Goal: Check status: Check status

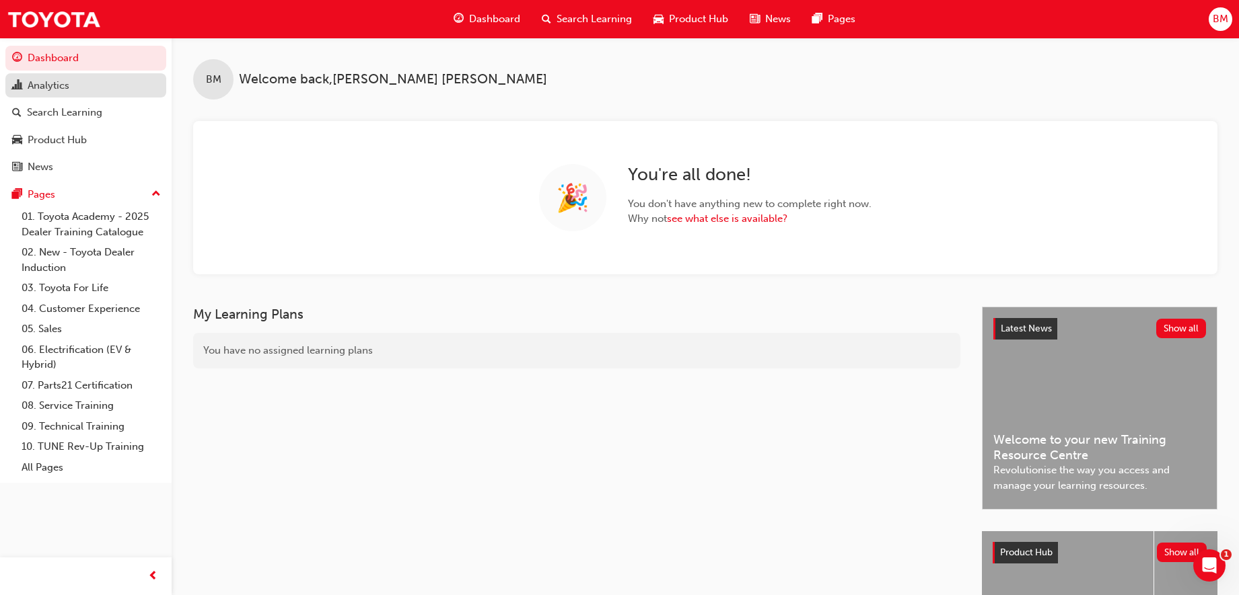
click at [18, 91] on span "chart-icon" at bounding box center [17, 86] width 10 height 12
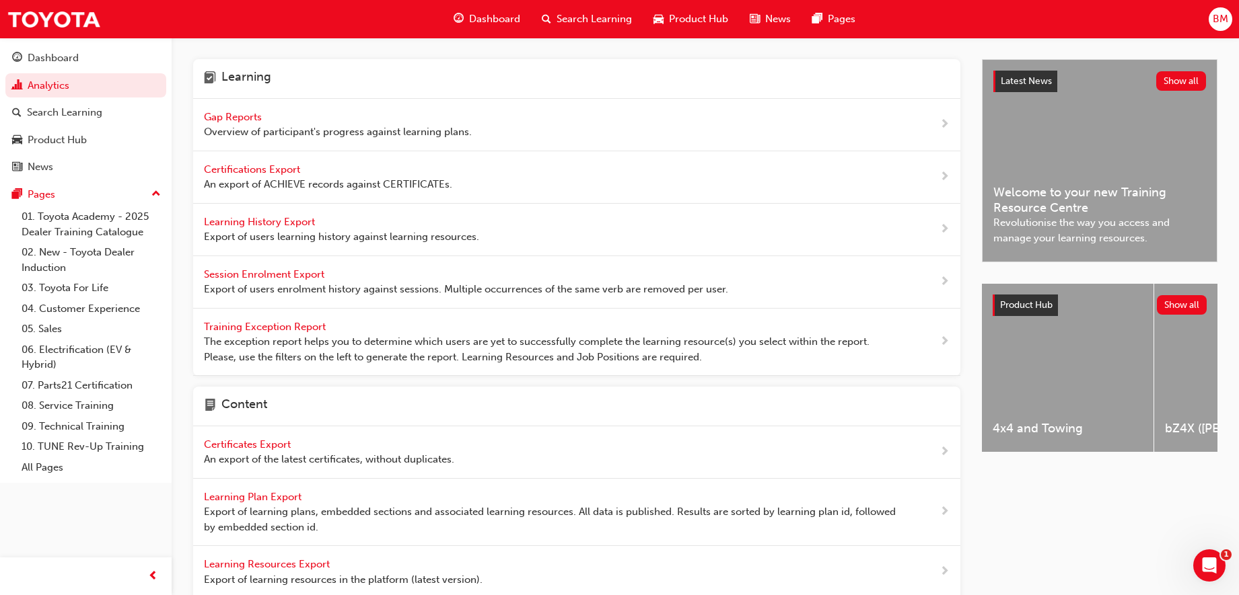
click at [252, 118] on span "Gap Reports" at bounding box center [234, 117] width 61 height 12
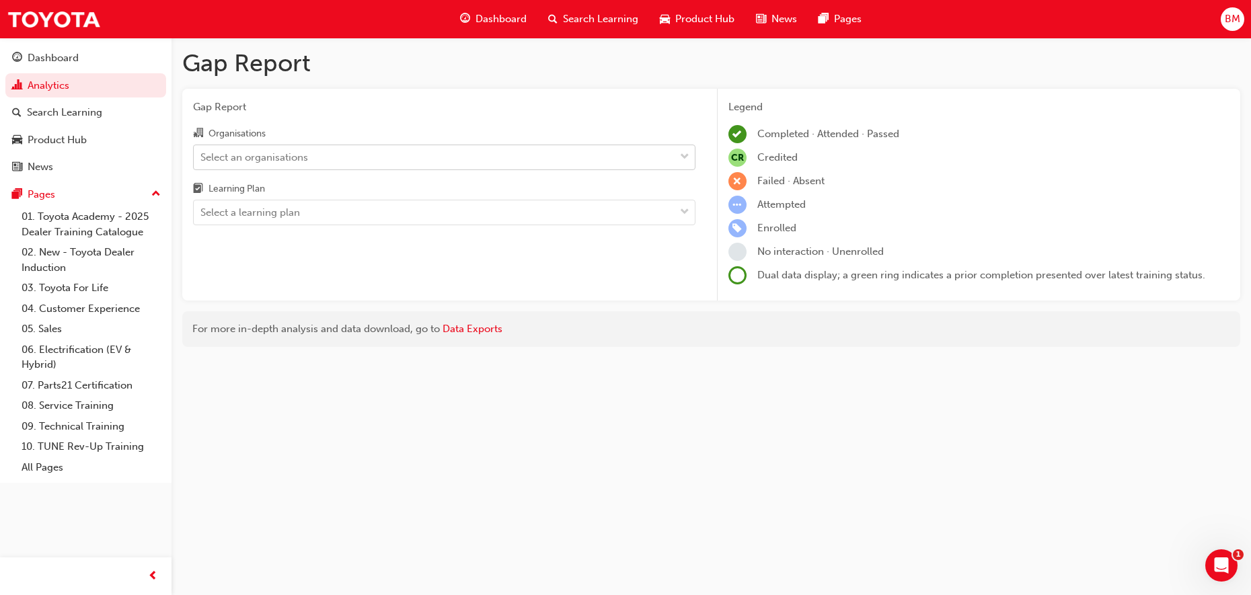
click at [271, 157] on div "Select an organisations" at bounding box center [254, 156] width 108 height 15
click at [202, 157] on input "Organisations Select an organisations" at bounding box center [200, 156] width 1 height 11
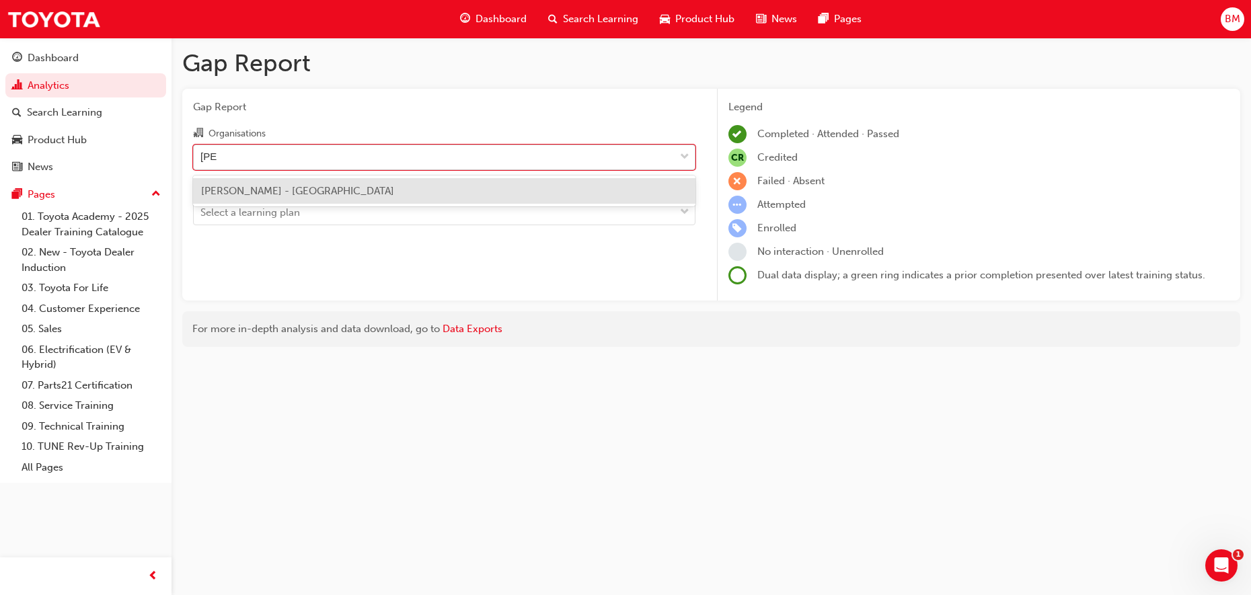
type input "[PERSON_NAME]"
click at [299, 194] on span "[PERSON_NAME] - [GEOGRAPHIC_DATA]" at bounding box center [297, 191] width 193 height 12
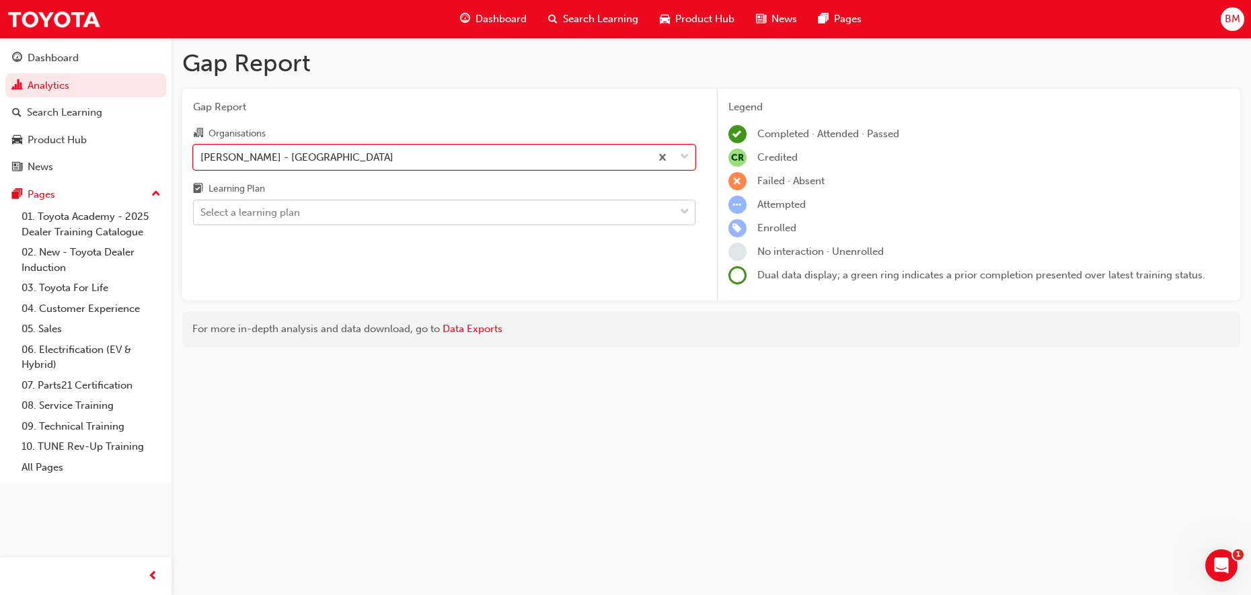
click at [271, 215] on div "Select a learning plan" at bounding box center [250, 212] width 100 height 15
click at [202, 215] on input "Learning Plan Select a learning plan" at bounding box center [200, 212] width 1 height 11
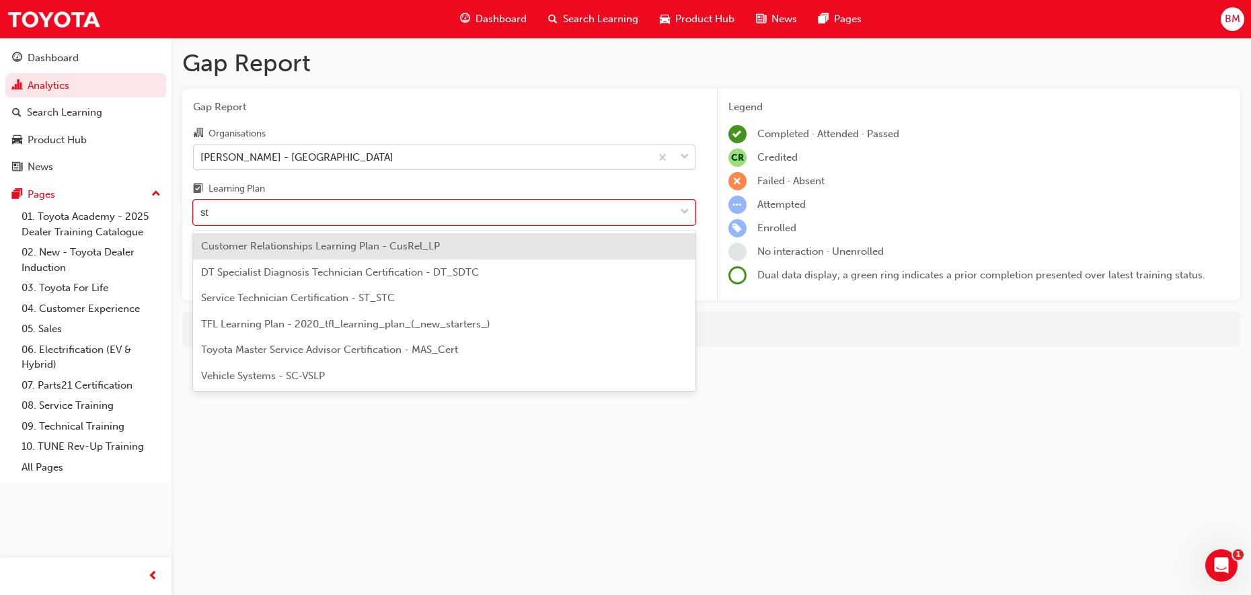
type input "stc"
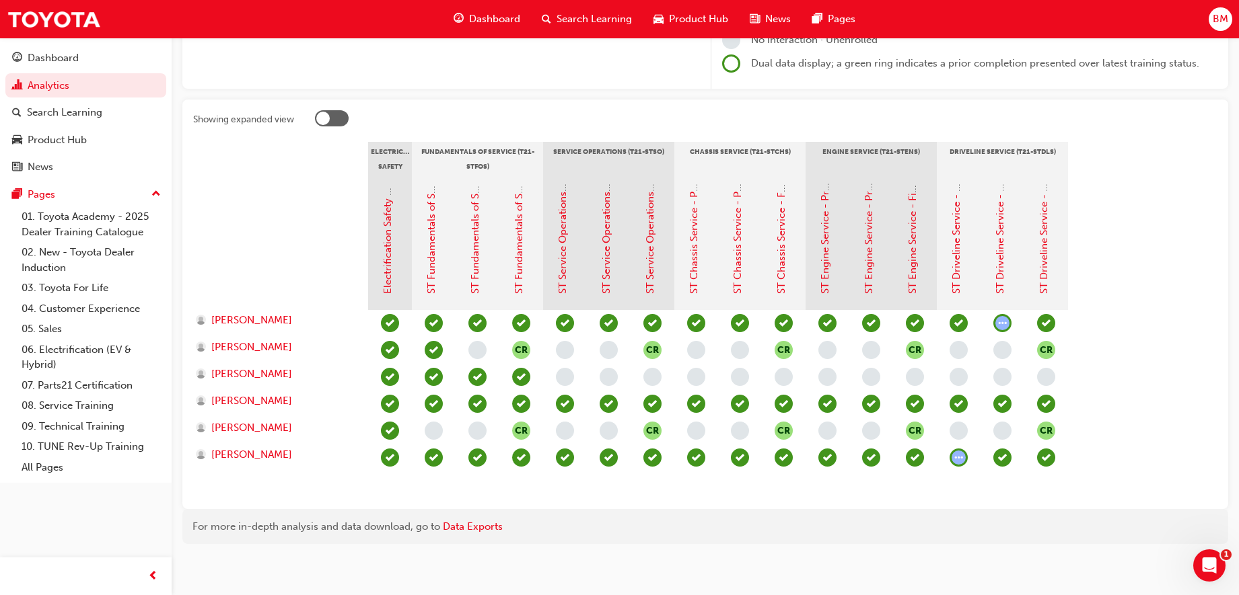
scroll to position [216, 0]
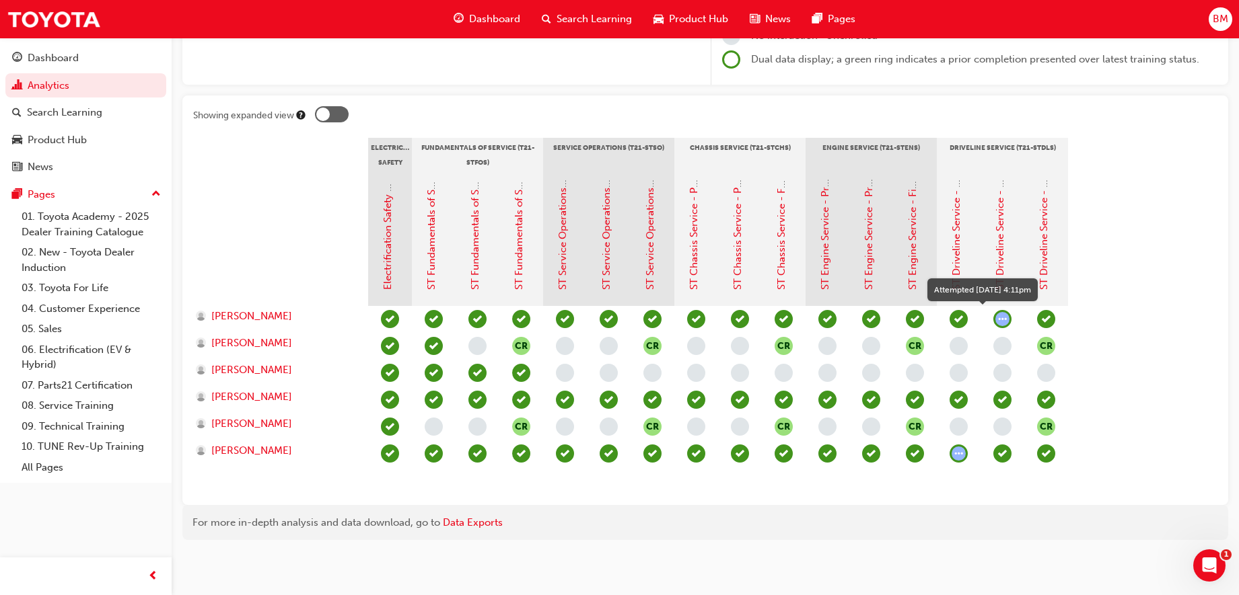
click at [1001, 320] on span "learningRecordVerb_ATTEMPT-icon" at bounding box center [1002, 319] width 18 height 18
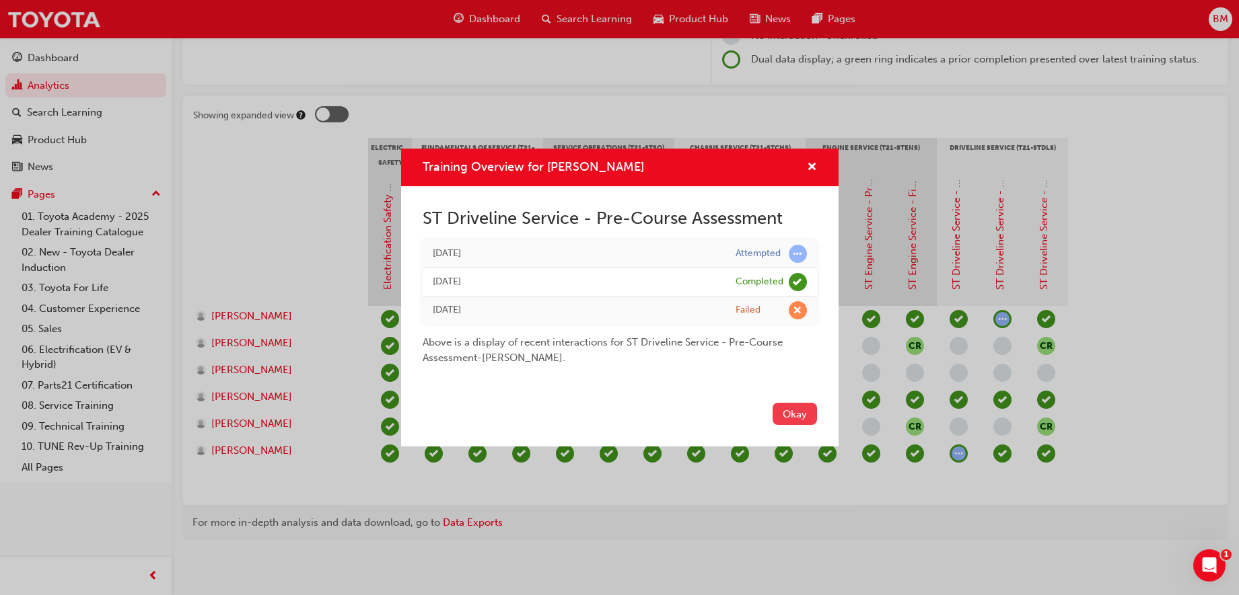
click at [787, 410] on button "Okay" at bounding box center [794, 414] width 44 height 22
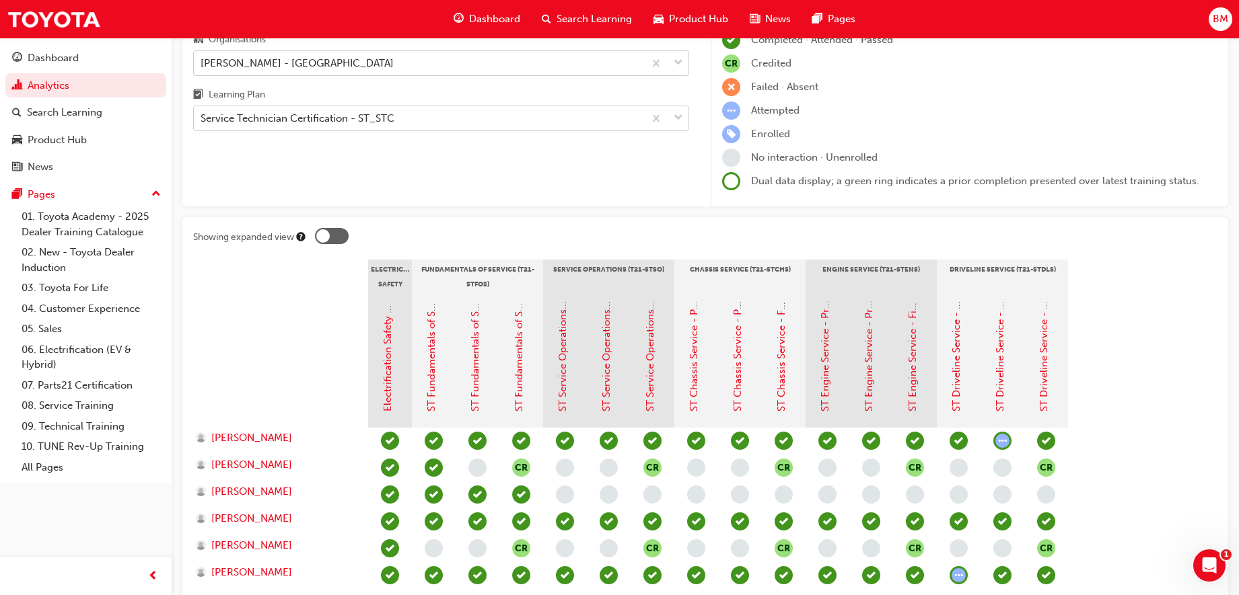
scroll to position [132, 0]
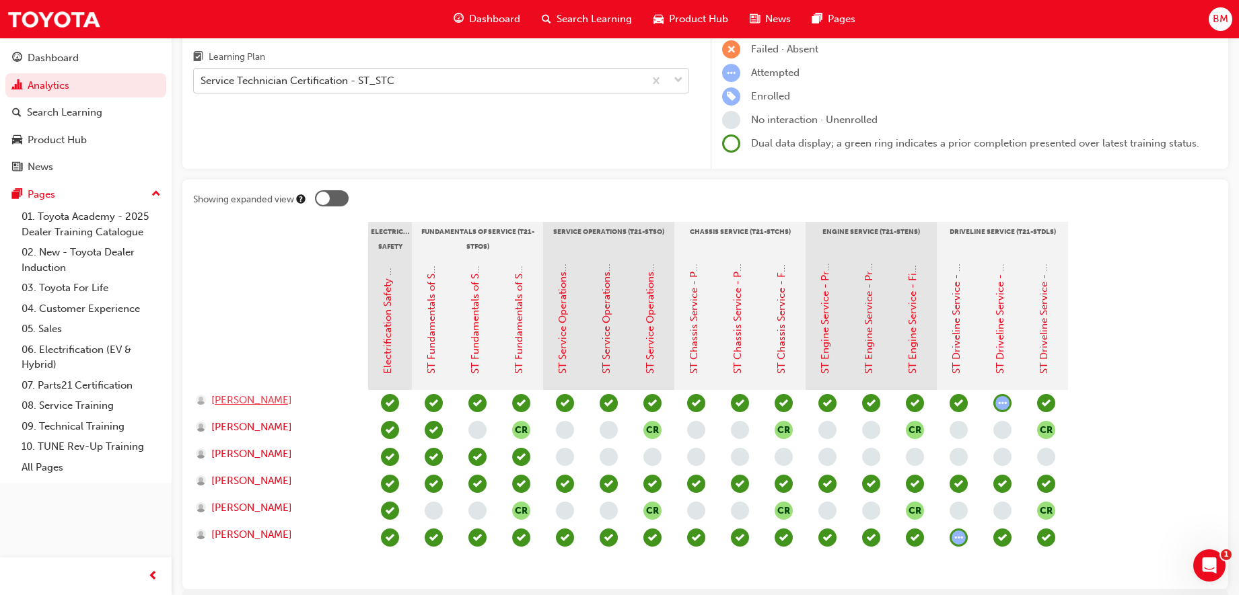
click at [262, 404] on span "[PERSON_NAME]" at bounding box center [251, 400] width 81 height 15
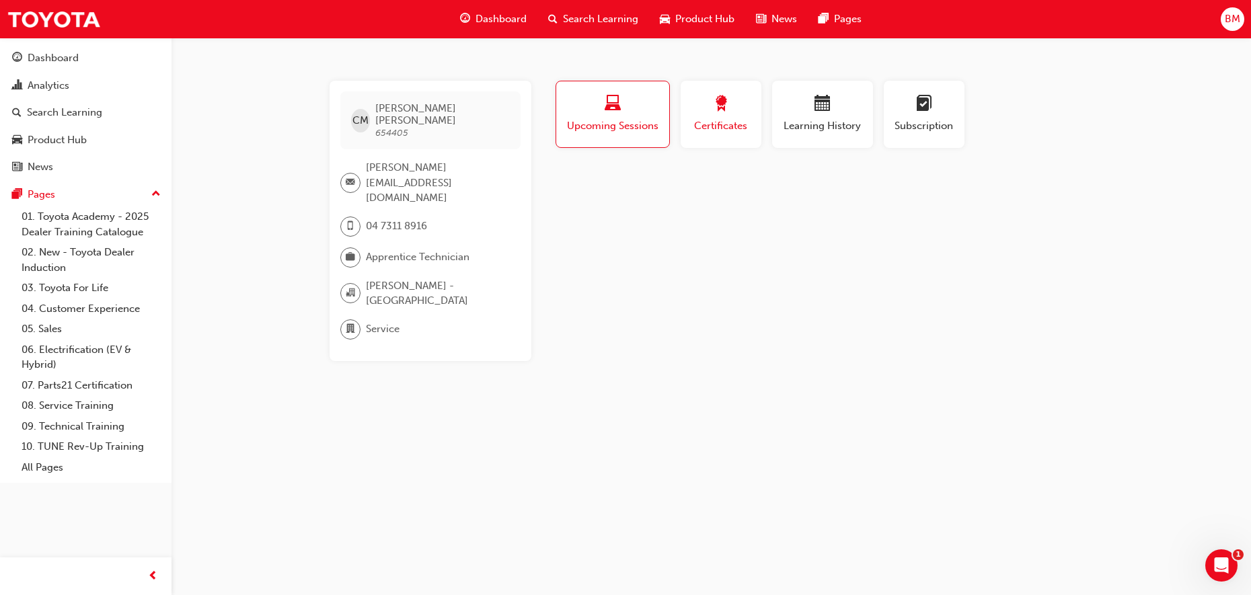
drag, startPoint x: 700, startPoint y: 109, endPoint x: 709, endPoint y: 118, distance: 13.3
click at [700, 109] on div "button" at bounding box center [721, 106] width 61 height 21
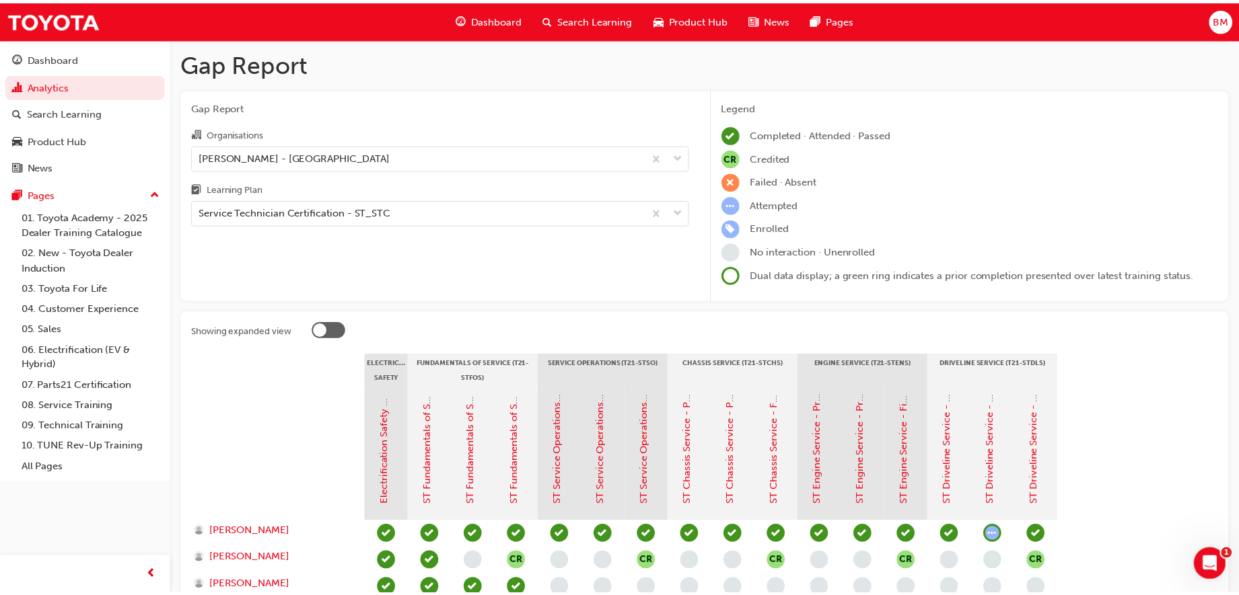
scroll to position [132, 0]
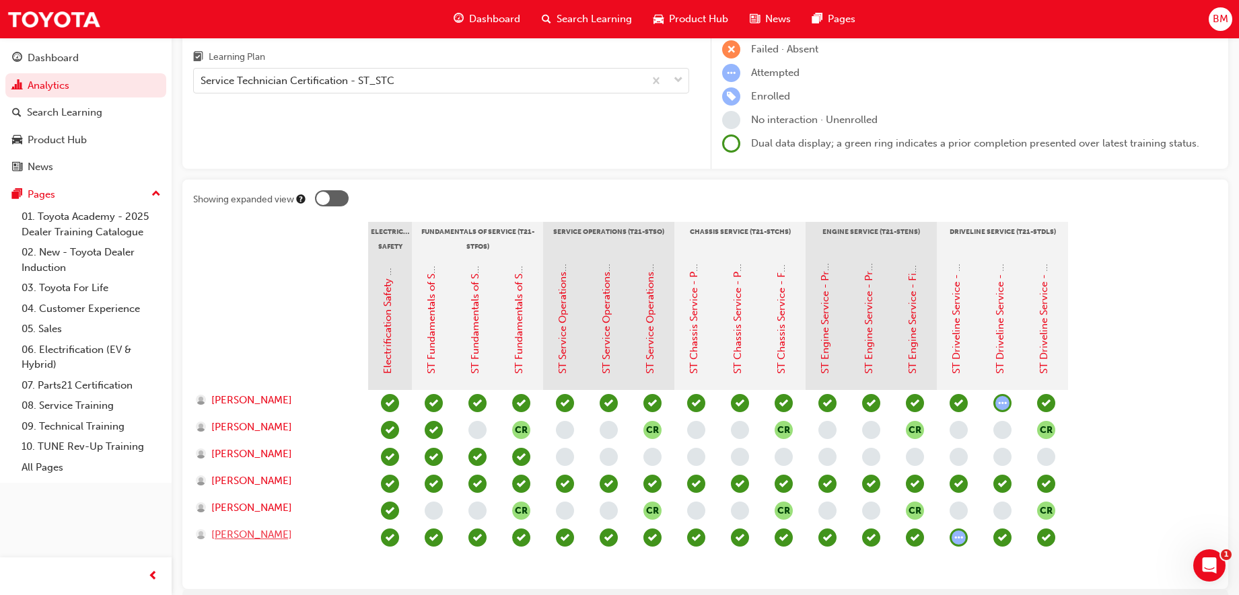
click at [260, 538] on span "[PERSON_NAME]" at bounding box center [251, 534] width 81 height 15
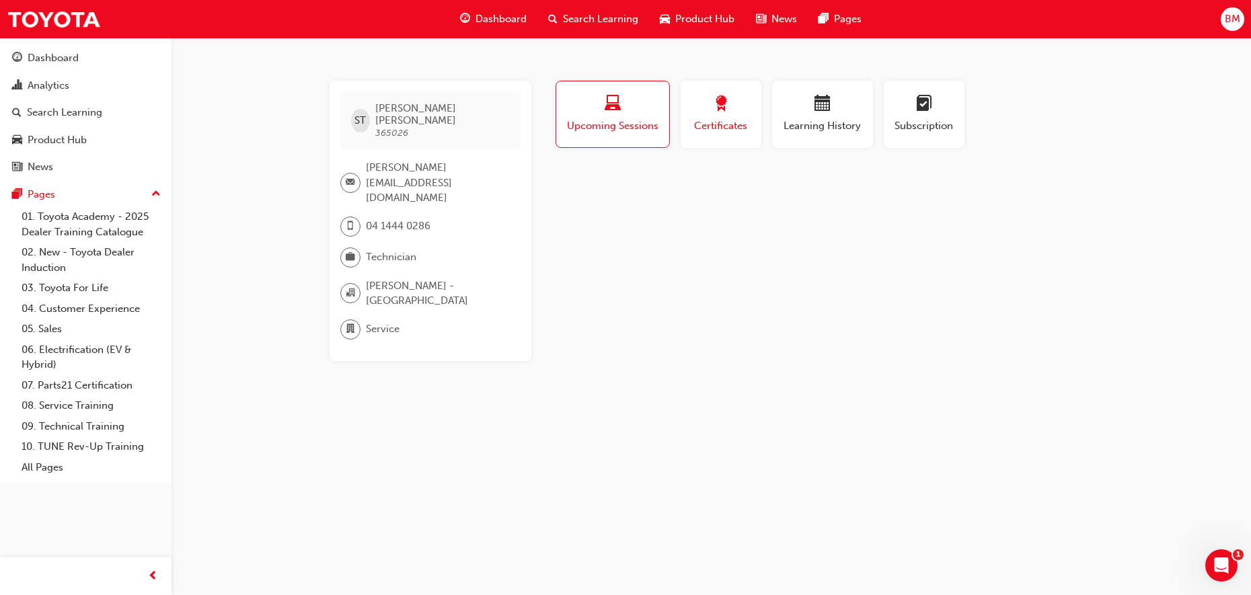
click at [743, 118] on div "Certificates" at bounding box center [721, 115] width 61 height 38
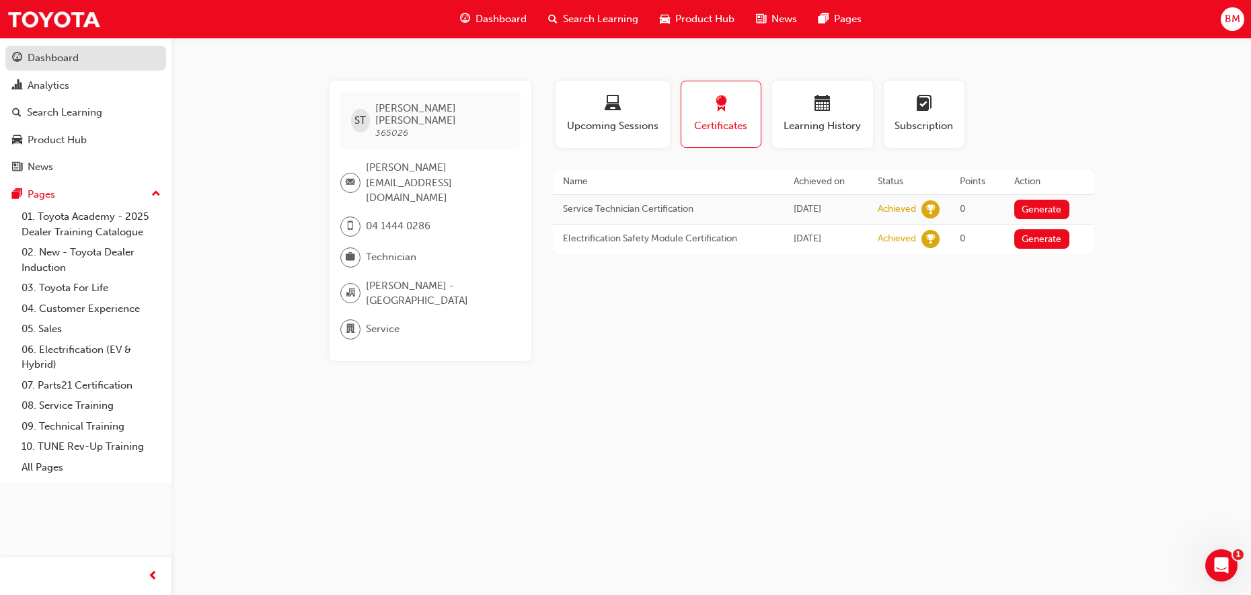
click at [128, 68] on link "Dashboard" at bounding box center [85, 58] width 161 height 25
